Goal: Transaction & Acquisition: Purchase product/service

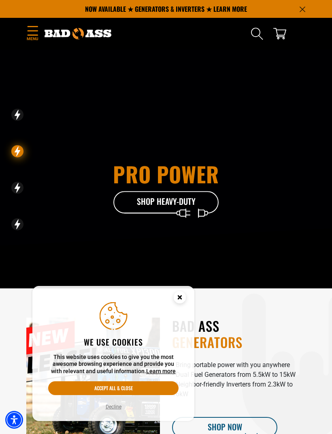
click at [180, 302] on circle "Close this option" at bounding box center [180, 297] width 12 height 12
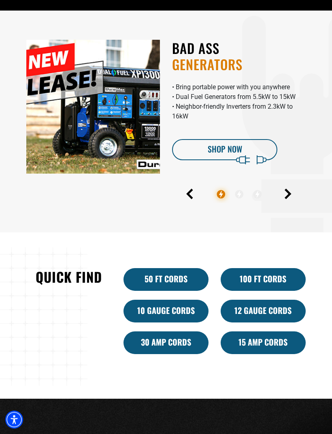
scroll to position [278, 0]
click at [273, 331] on div "12 Gauge Cords" at bounding box center [263, 316] width 97 height 32
click at [259, 354] on link "15 Amp Cords" at bounding box center [263, 342] width 85 height 23
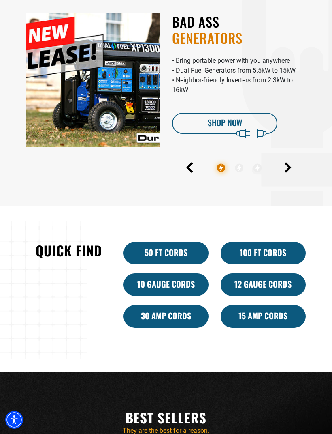
scroll to position [305, 0]
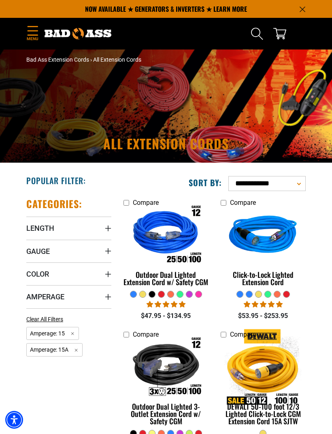
click at [40, 227] on span "Length" at bounding box center [40, 227] width 28 height 9
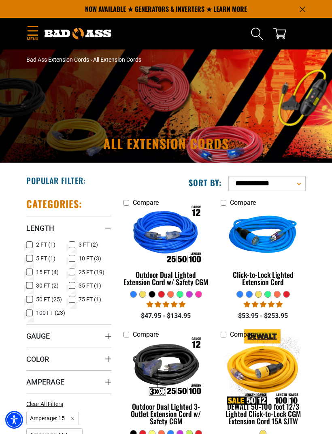
click at [32, 244] on icon at bounding box center [29, 245] width 6 height 11
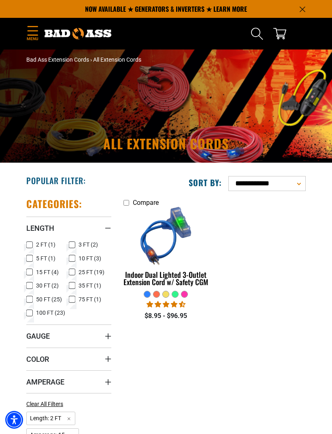
click at [30, 261] on rect at bounding box center [29, 258] width 6 height 6
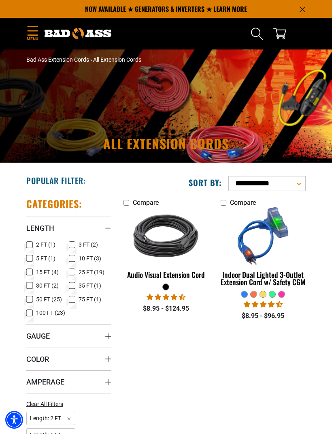
click at [75, 245] on label "3 FT (2) 3 FT (2 products)" at bounding box center [90, 245] width 43 height 11
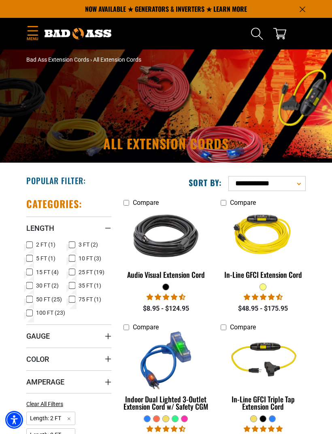
click at [75, 261] on label "10 FT (3) 10 FT (3 products)" at bounding box center [90, 258] width 43 height 11
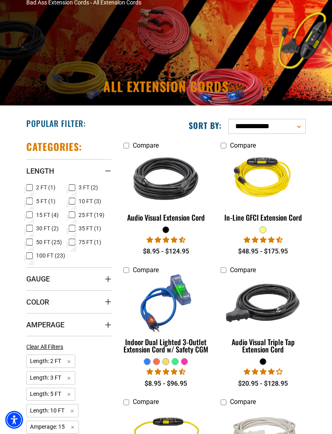
scroll to position [58, 0]
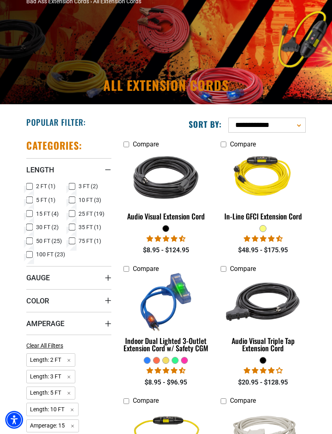
click at [191, 347] on div "Indoor Dual Lighted 3-Outlet Extension Cord w/ Safety CGM" at bounding box center [166, 344] width 85 height 15
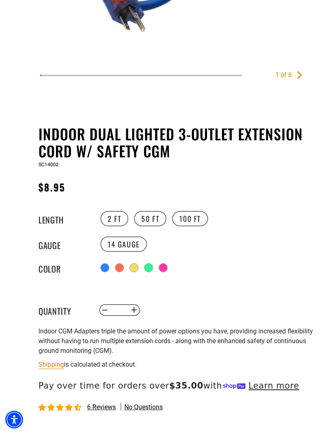
scroll to position [291, 0]
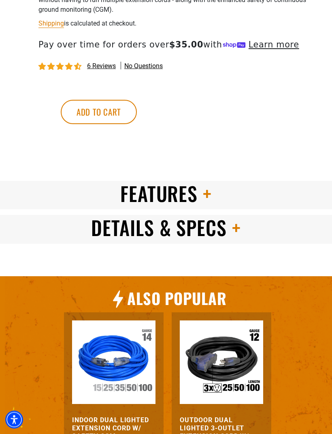
click at [198, 206] on span at bounding box center [205, 193] width 14 height 29
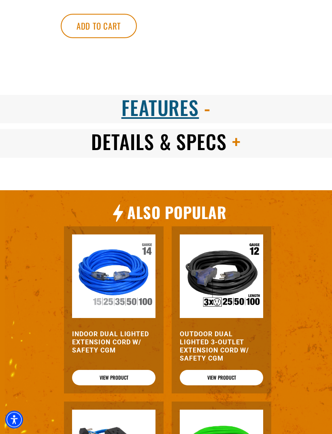
scroll to position [718, 0]
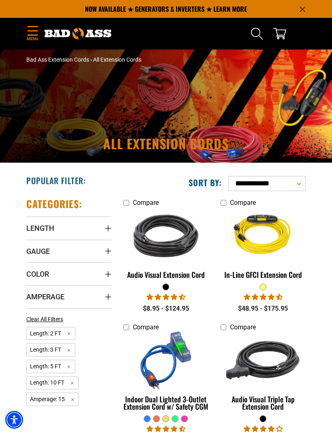
click at [32, 36] on span "Menu" at bounding box center [32, 39] width 12 height 6
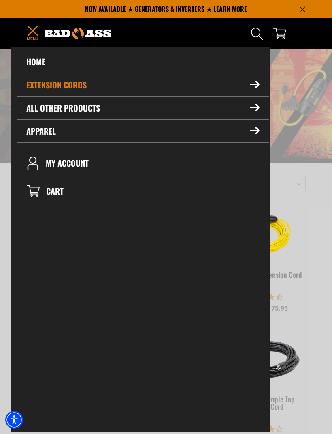
click at [43, 107] on summary "All Other Products" at bounding box center [143, 108] width 253 height 23
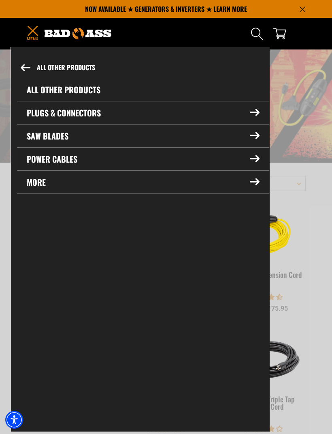
click at [43, 163] on summary "Power Cables" at bounding box center [143, 159] width 253 height 23
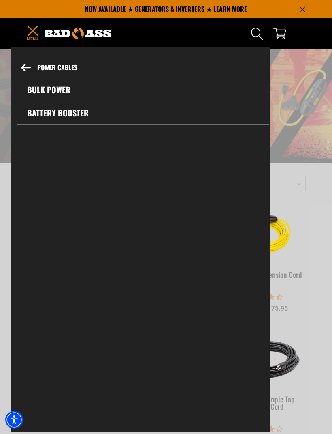
click at [27, 66] on icon at bounding box center [26, 67] width 10 height 7
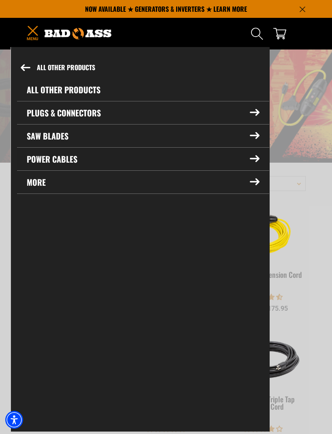
click at [39, 159] on summary "Power Cables" at bounding box center [143, 159] width 253 height 23
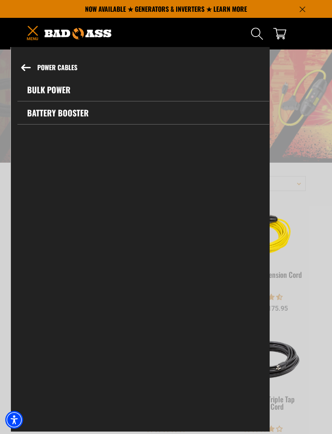
click at [39, 94] on link "Bulk Power" at bounding box center [143, 89] width 252 height 23
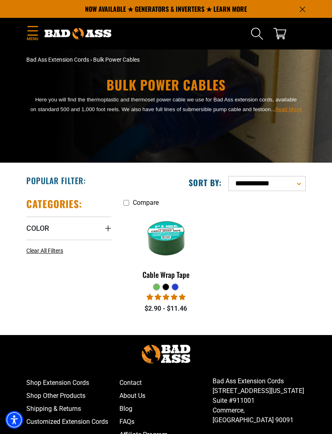
click at [33, 29] on icon "Menu" at bounding box center [32, 31] width 13 height 10
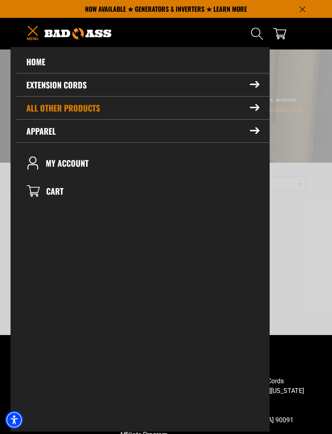
click at [45, 112] on summary "All Other Products" at bounding box center [143, 108] width 253 height 23
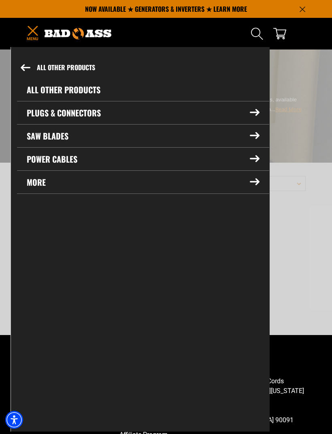
click at [41, 109] on summary "Plugs & Connectors" at bounding box center [143, 112] width 253 height 23
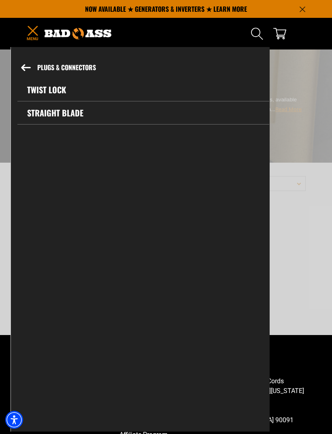
click at [27, 64] on icon at bounding box center [26, 67] width 10 height 7
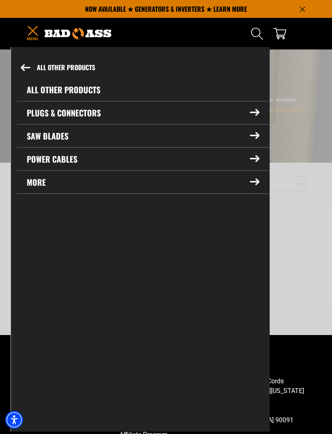
click at [38, 183] on summary "More" at bounding box center [143, 182] width 253 height 23
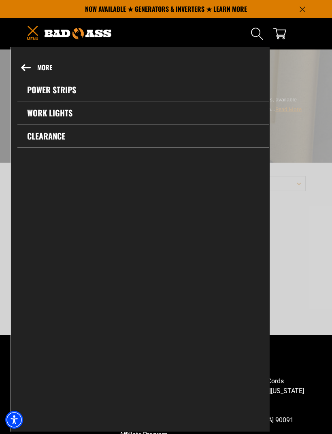
click at [46, 86] on link "Power Strips" at bounding box center [143, 89] width 252 height 23
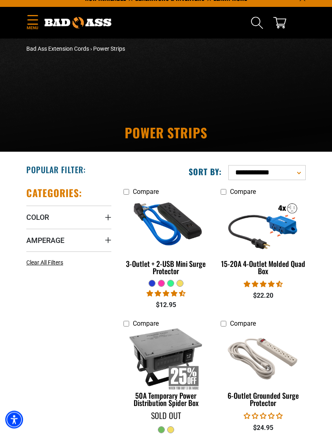
scroll to position [11, 0]
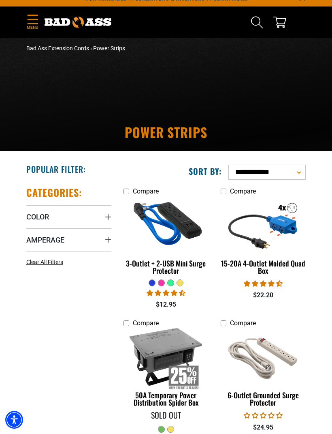
click at [285, 231] on img at bounding box center [264, 224] width 86 height 77
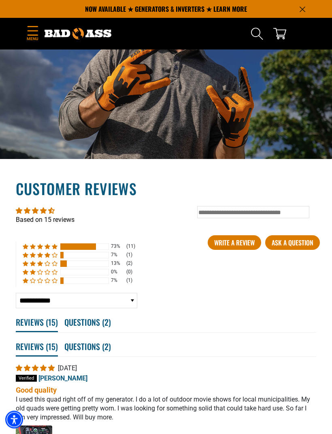
scroll to position [1199, 0]
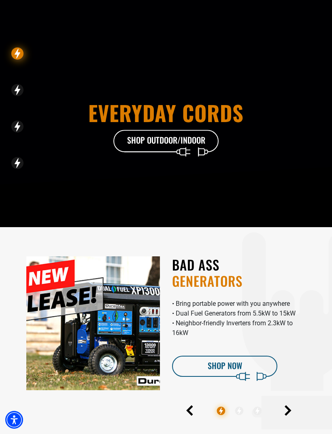
scroll to position [263, 0]
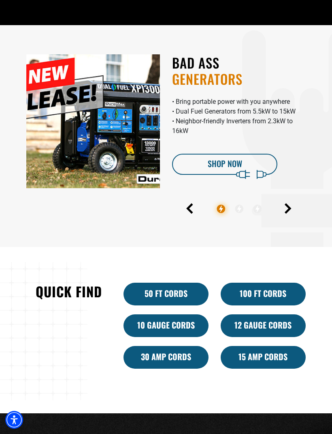
click at [276, 369] on link "15 Amp Cords" at bounding box center [263, 357] width 85 height 23
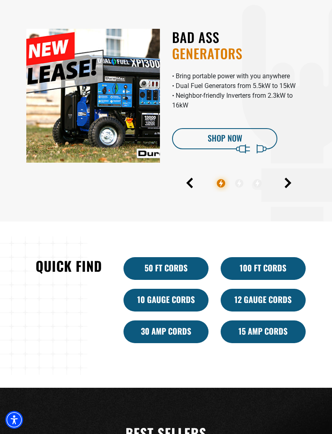
scroll to position [290, 0]
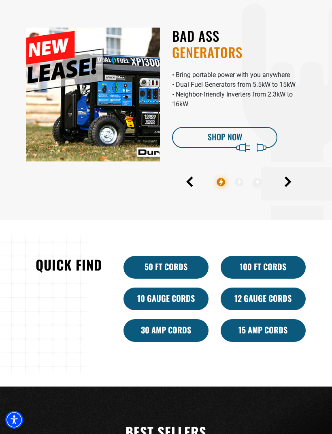
click at [276, 342] on link "15 Amp Cords" at bounding box center [263, 330] width 85 height 23
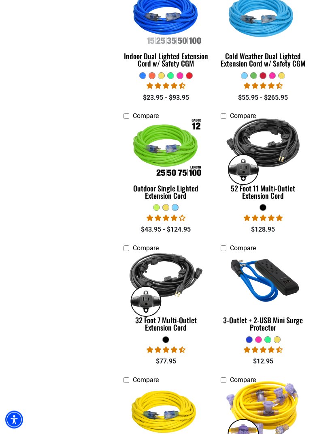
scroll to position [614, 0]
click at [279, 271] on img at bounding box center [264, 281] width 86 height 77
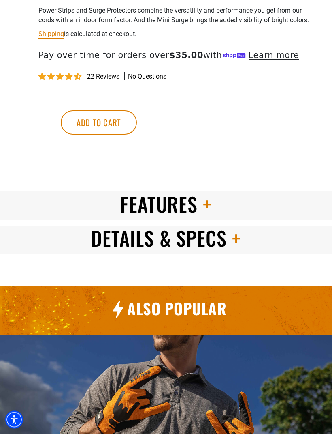
scroll to position [544, 0]
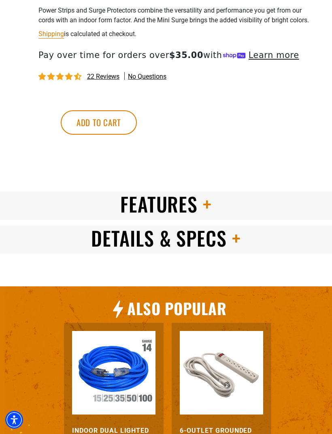
click at [218, 217] on h2 "Features" at bounding box center [166, 203] width 332 height 25
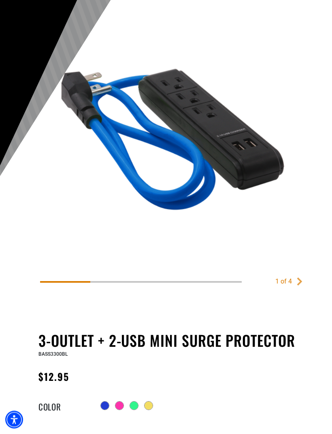
scroll to position [85, 0]
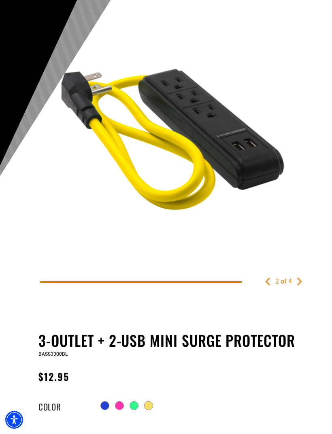
click at [299, 284] on link "Next" at bounding box center [300, 281] width 8 height 8
click at [303, 278] on link "Next" at bounding box center [300, 281] width 8 height 8
click at [306, 277] on main-product-gallery "2 of 4 Previous Next" at bounding box center [166, 155] width 288 height 281
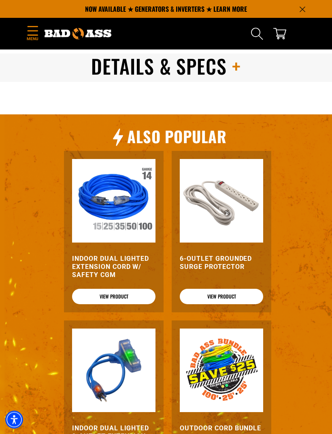
scroll to position [698, 0]
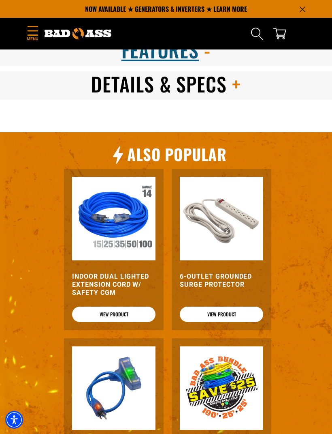
click at [130, 98] on span "Details & Specs" at bounding box center [159, 83] width 136 height 29
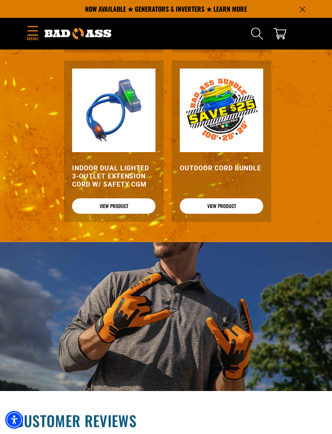
scroll to position [919, 0]
